Goal: Transaction & Acquisition: Purchase product/service

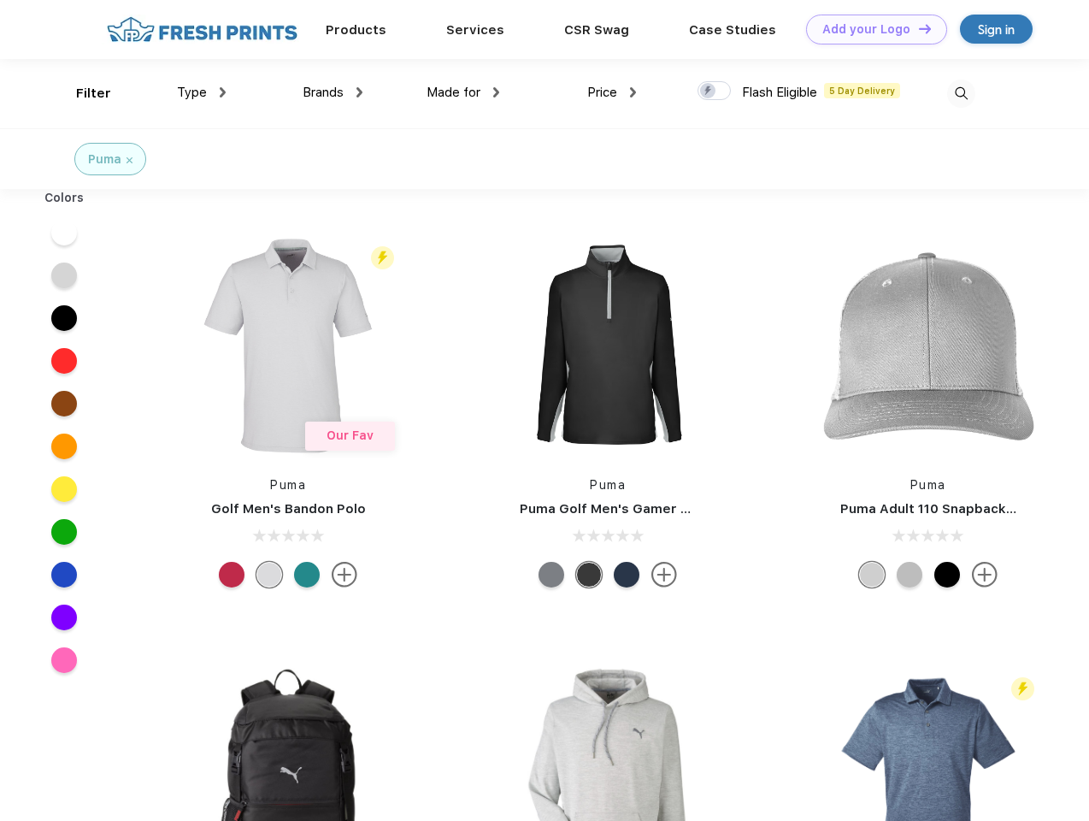
scroll to position [1, 0]
click at [870, 29] on link "Add your Logo Design Tool" at bounding box center [876, 30] width 141 height 30
click at [0, 0] on div "Design Tool" at bounding box center [0, 0] width 0 height 0
click at [917, 28] on link "Add your Logo Design Tool" at bounding box center [876, 30] width 141 height 30
click at [82, 93] on div "Filter" at bounding box center [93, 94] width 35 height 20
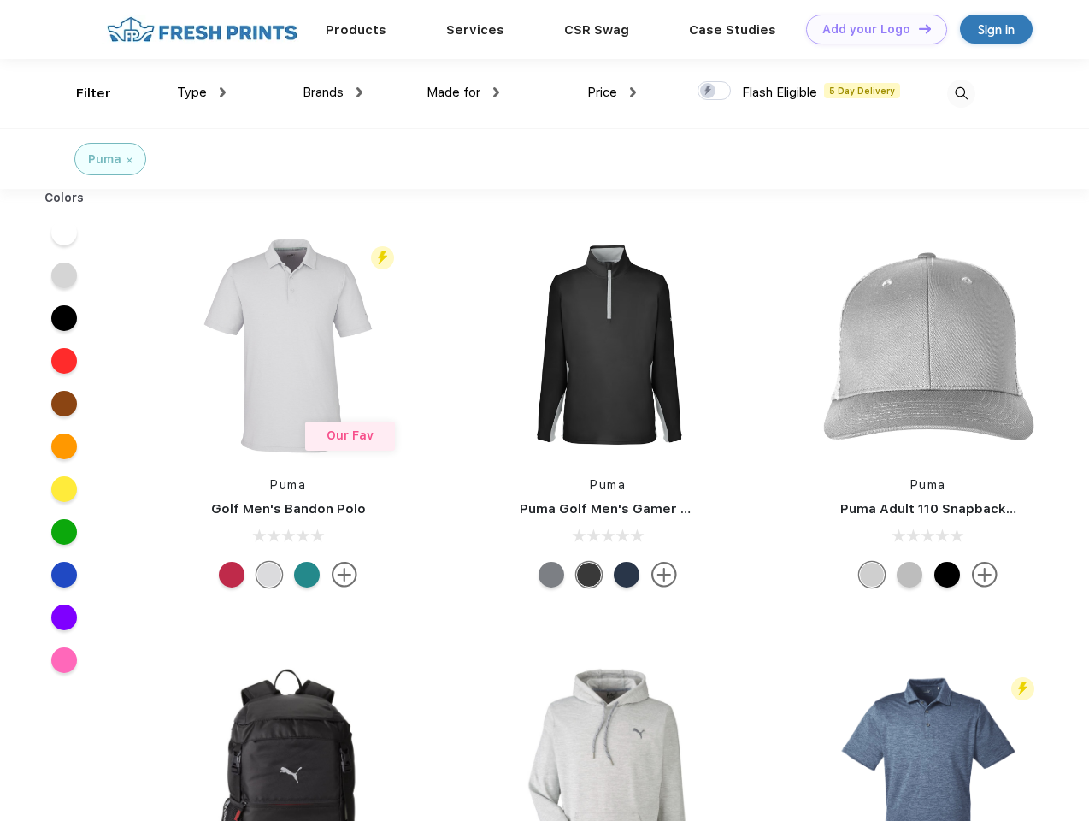
click at [202, 92] on span "Type" at bounding box center [192, 92] width 30 height 15
click at [333, 92] on span "Brands" at bounding box center [323, 92] width 41 height 15
click at [463, 92] on span "Made for" at bounding box center [454, 92] width 54 height 15
click at [612, 92] on span "Price" at bounding box center [602, 92] width 30 height 15
click at [715, 91] on div at bounding box center [714, 90] width 33 height 19
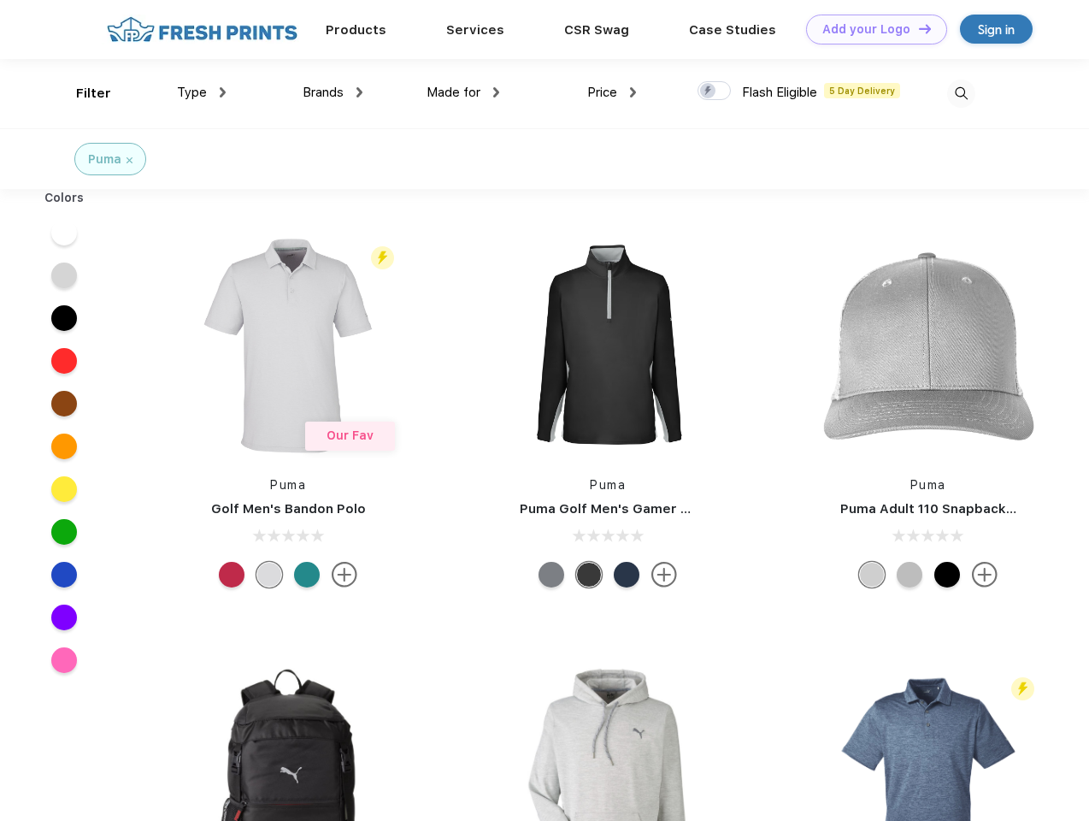
click at [709, 91] on input "checkbox" at bounding box center [703, 85] width 11 height 11
click at [961, 93] on img at bounding box center [961, 93] width 28 height 28
